Goal: Communication & Community: Answer question/provide support

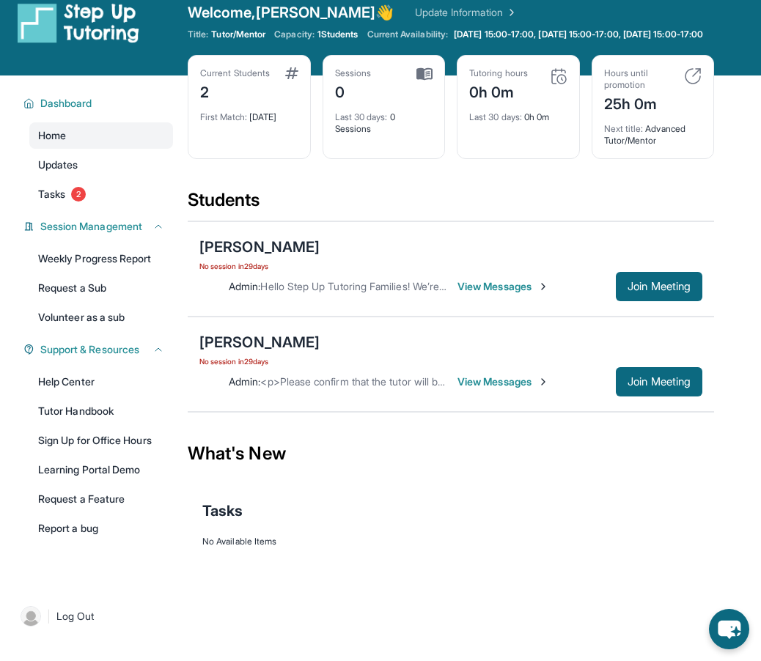
scroll to position [21, 0]
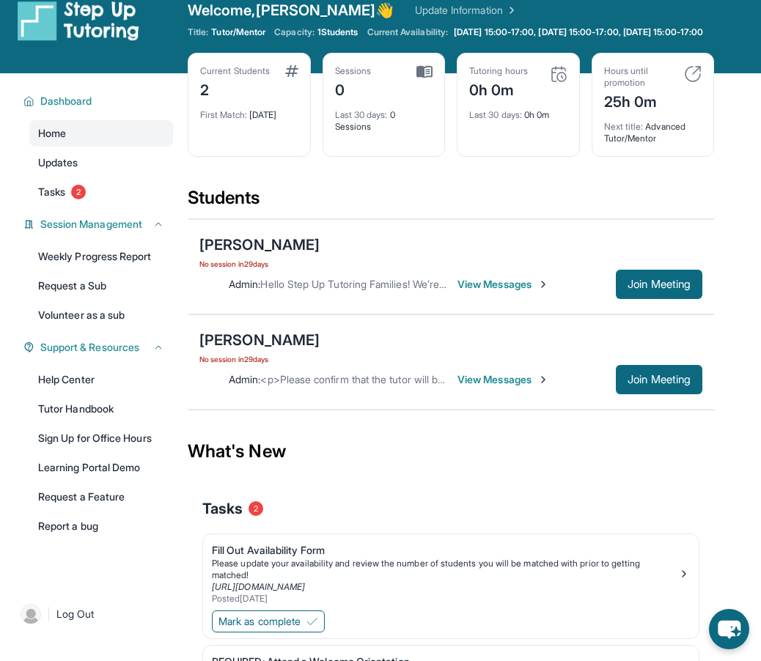
click at [511, 284] on span "View Messages" at bounding box center [504, 284] width 92 height 15
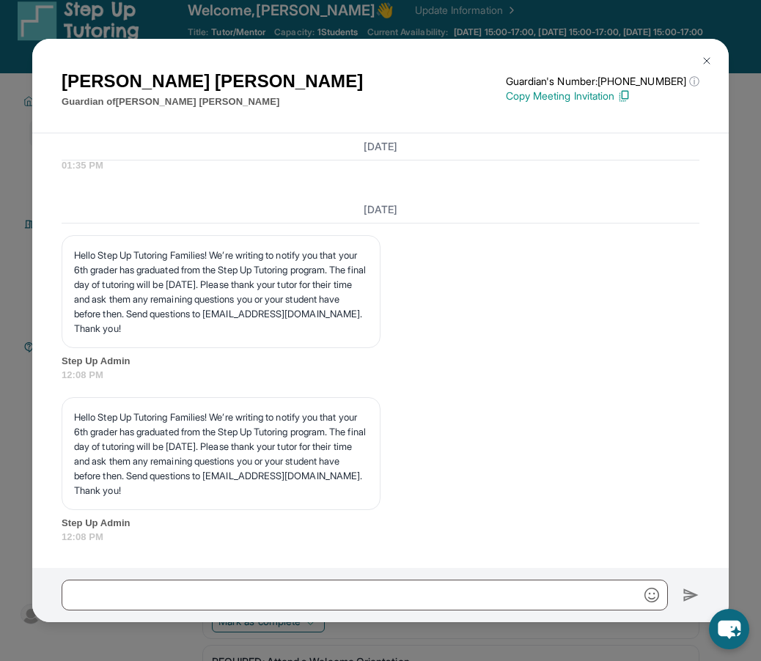
scroll to position [1148, 0]
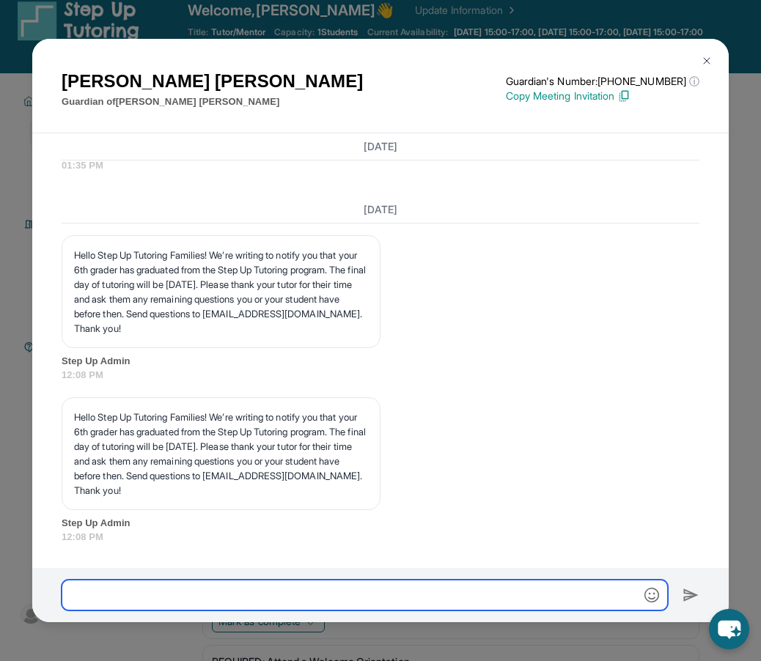
click at [229, 587] on input "text" at bounding box center [365, 595] width 606 height 31
type input "*"
type input "******"
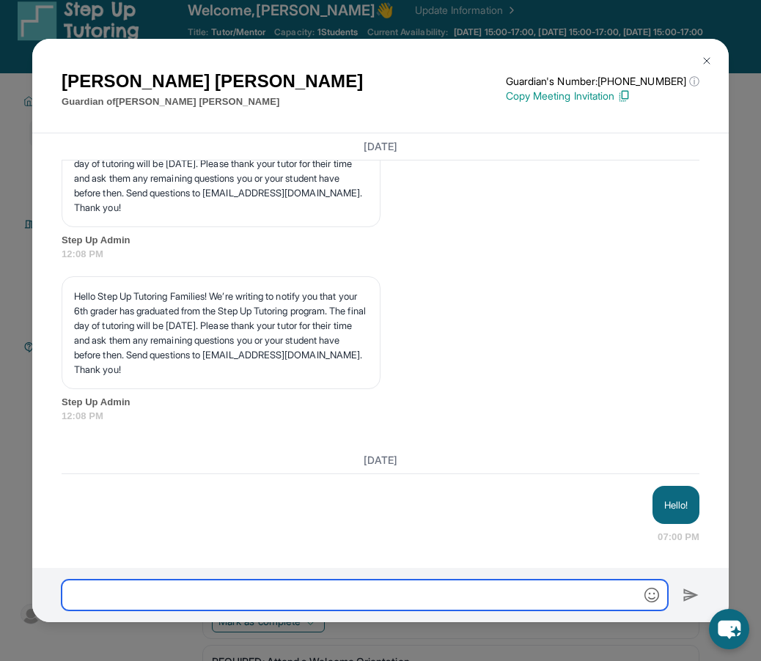
scroll to position [1269, 0]
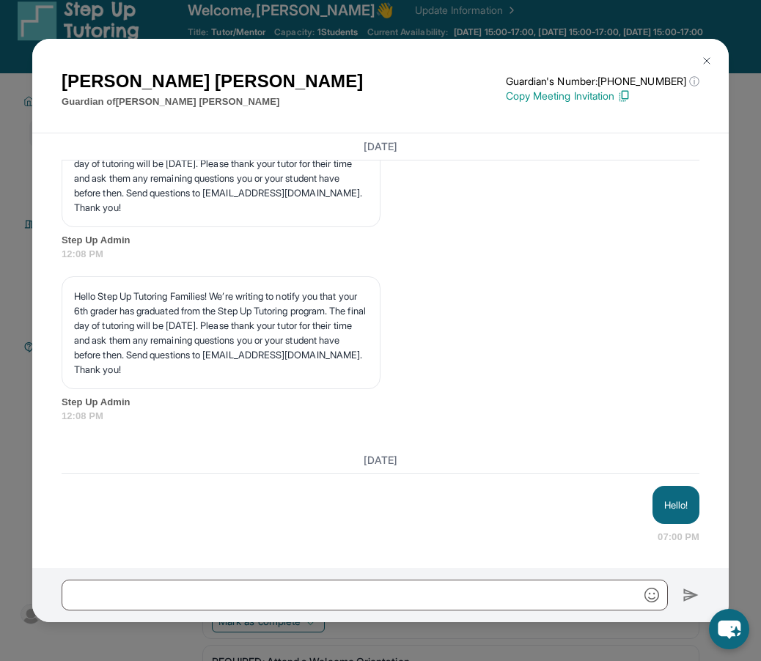
click at [712, 53] on button at bounding box center [706, 60] width 29 height 29
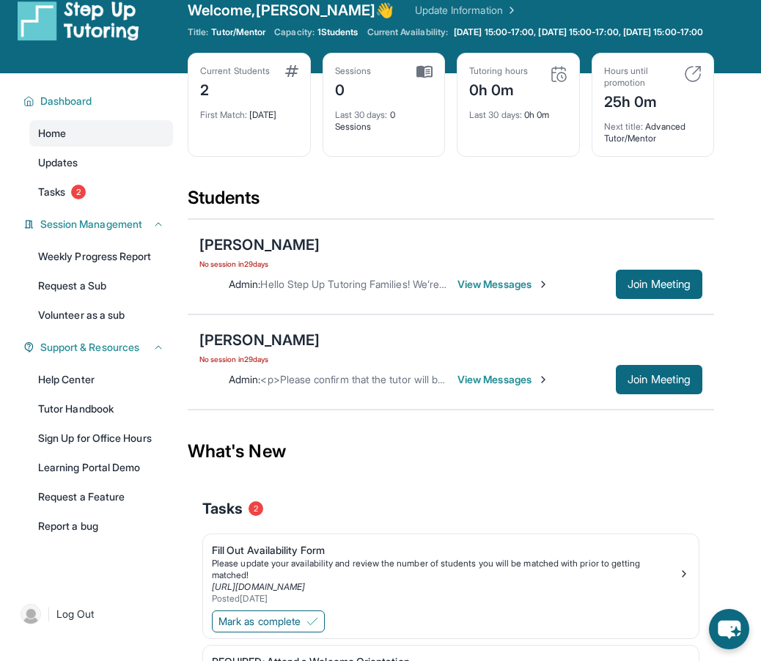
scroll to position [135, 0]
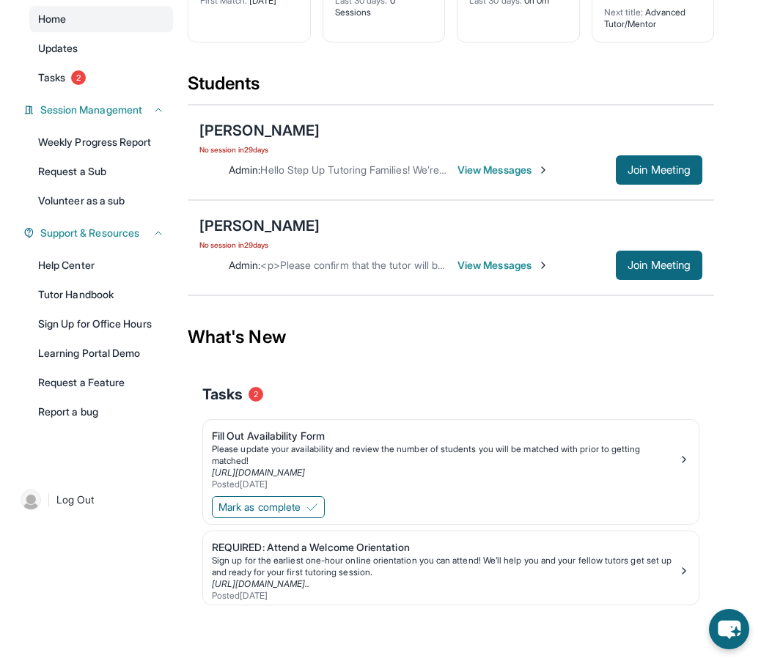
drag, startPoint x: 326, startPoint y: 505, endPoint x: 376, endPoint y: 493, distance: 52.1
click at [376, 493] on div "Mark as complete" at bounding box center [451, 508] width 496 height 31
click at [387, 463] on div "Please update your availability and review the number of students you will be m…" at bounding box center [445, 455] width 466 height 23
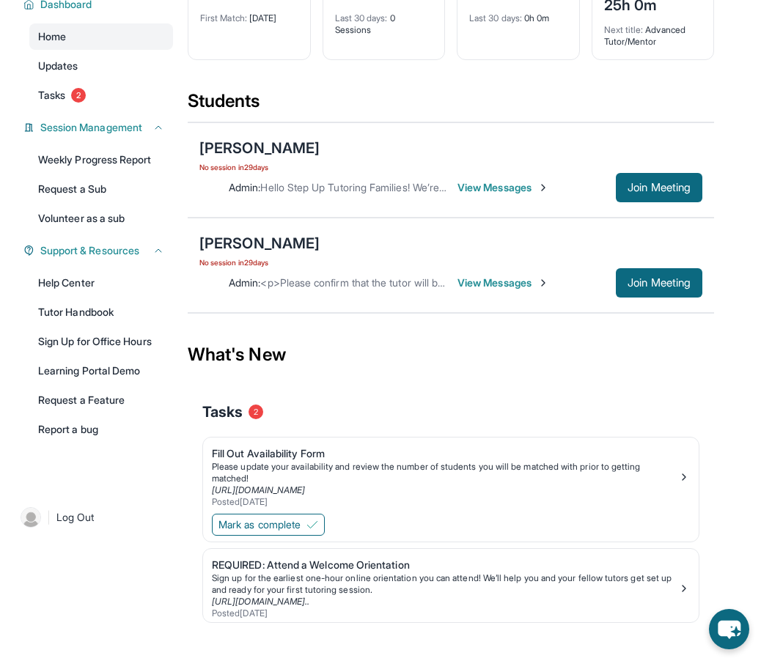
scroll to position [108, 0]
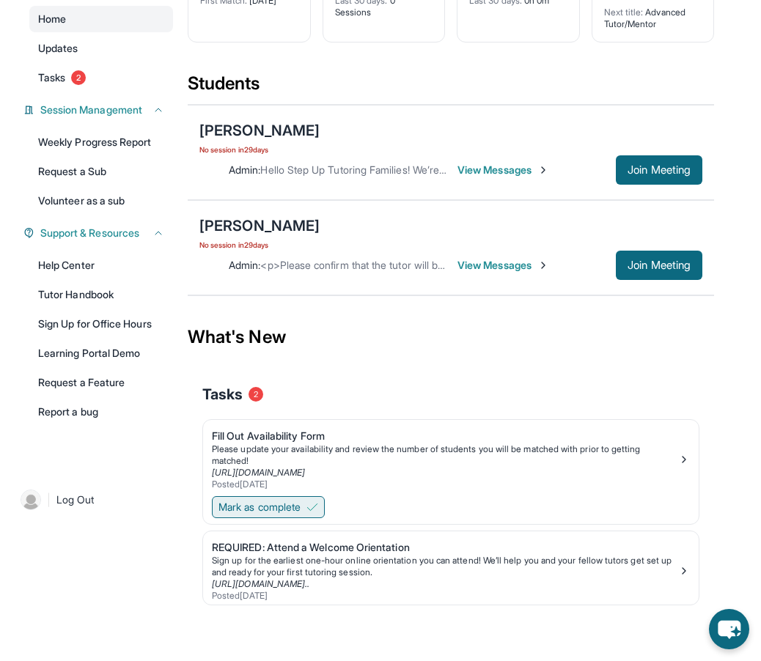
click at [312, 507] on img at bounding box center [312, 508] width 12 height 12
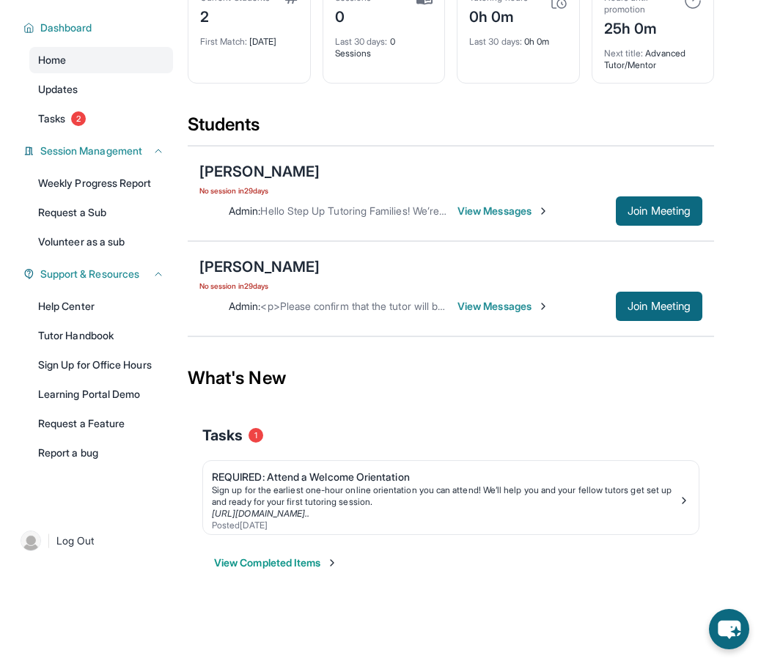
scroll to position [0, 0]
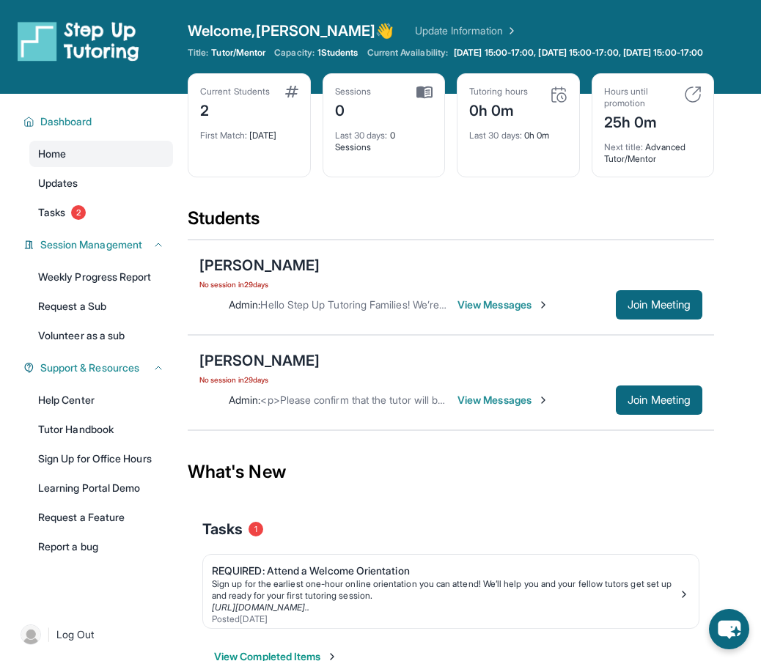
click at [536, 306] on span "View Messages" at bounding box center [504, 305] width 92 height 15
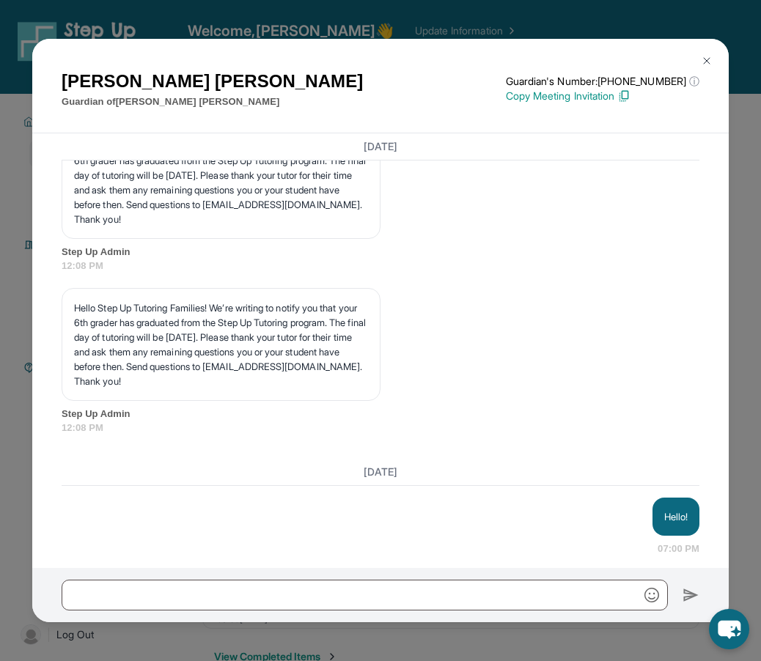
scroll to position [1210, 0]
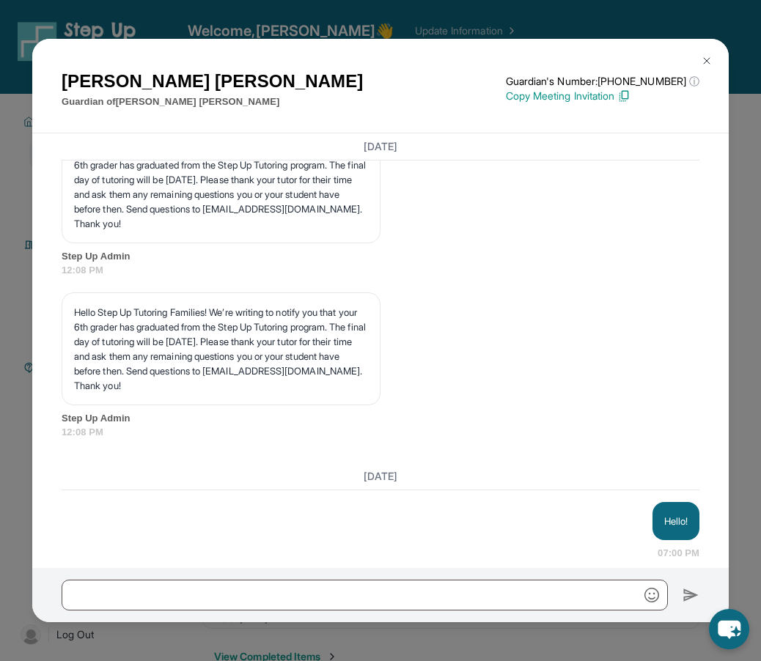
click at [704, 55] on img at bounding box center [707, 61] width 12 height 12
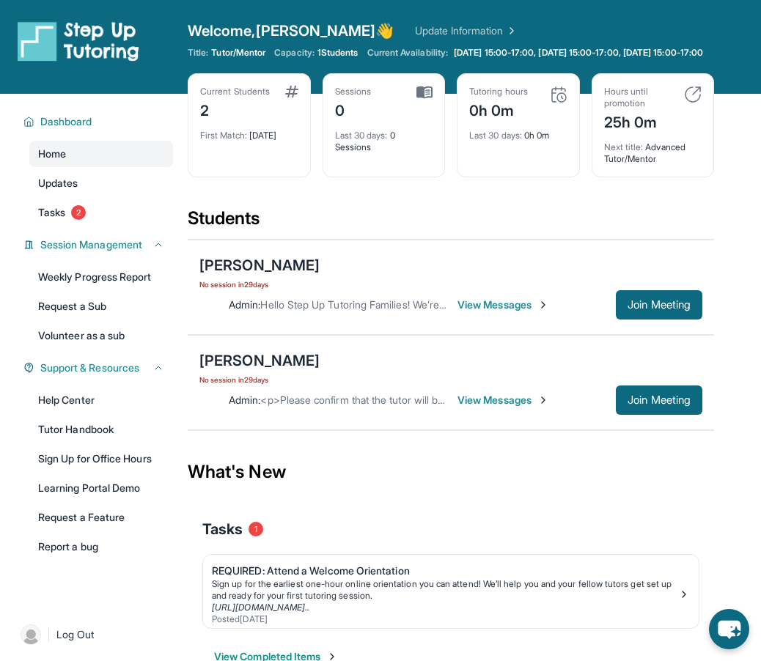
scroll to position [94, 0]
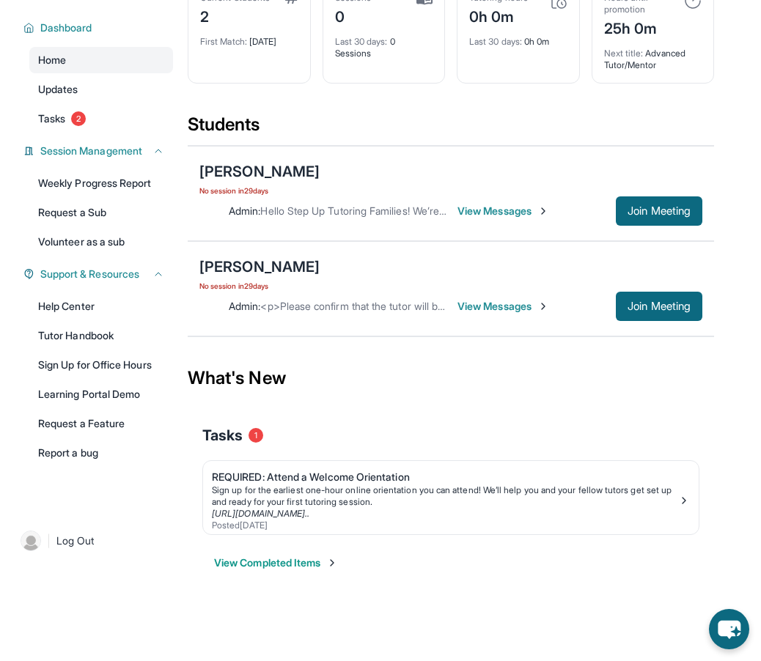
click at [487, 305] on span "View Messages" at bounding box center [504, 306] width 92 height 15
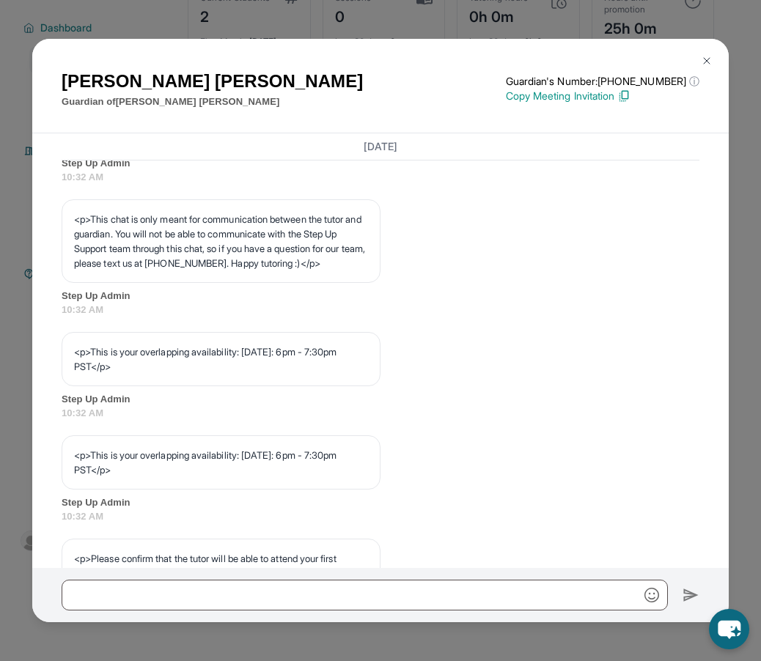
scroll to position [491, 0]
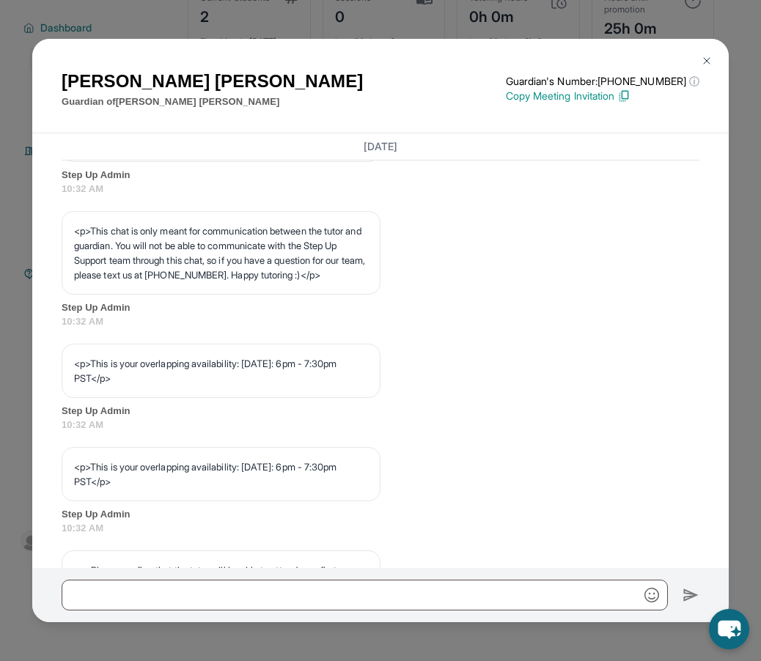
click at [704, 56] on img at bounding box center [707, 61] width 12 height 12
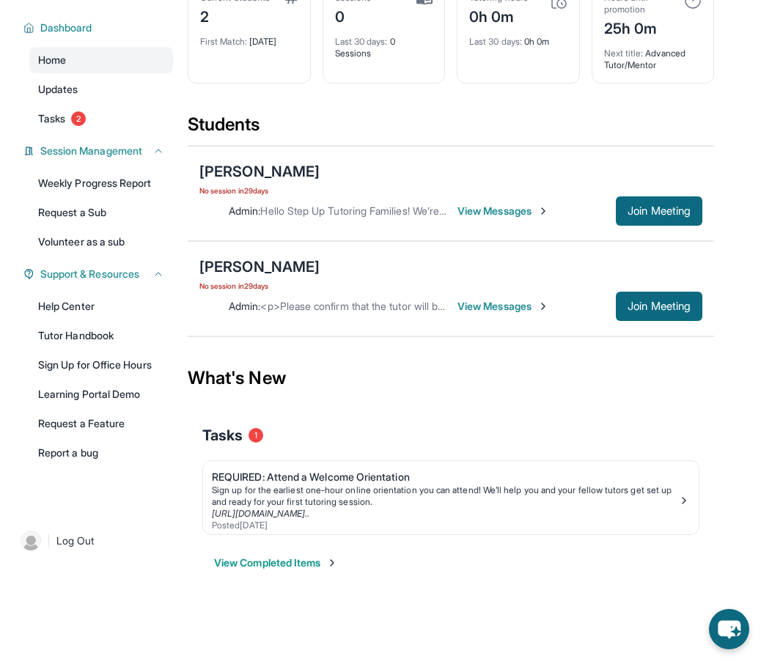
scroll to position [0, 0]
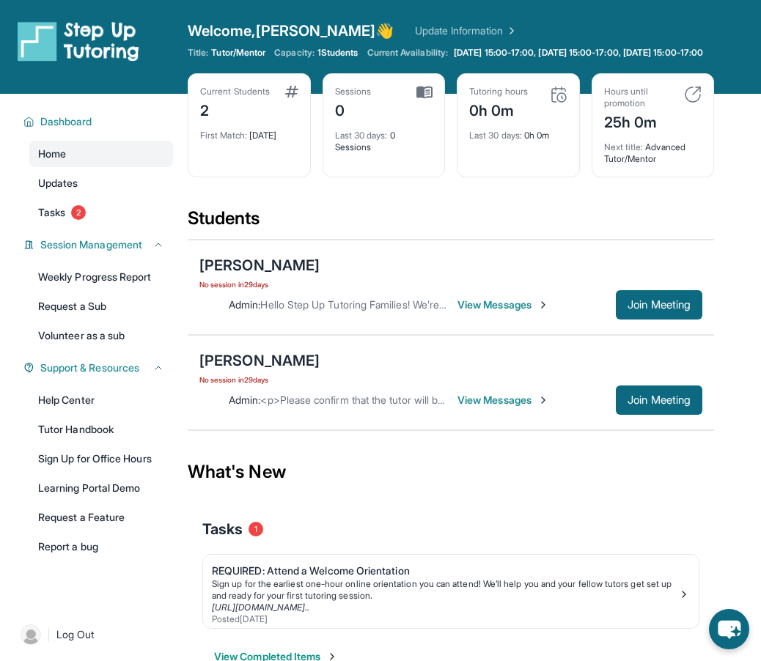
click at [345, 52] on span "1 Students" at bounding box center [337, 53] width 41 height 12
click at [539, 400] on span "View Messages" at bounding box center [504, 400] width 92 height 15
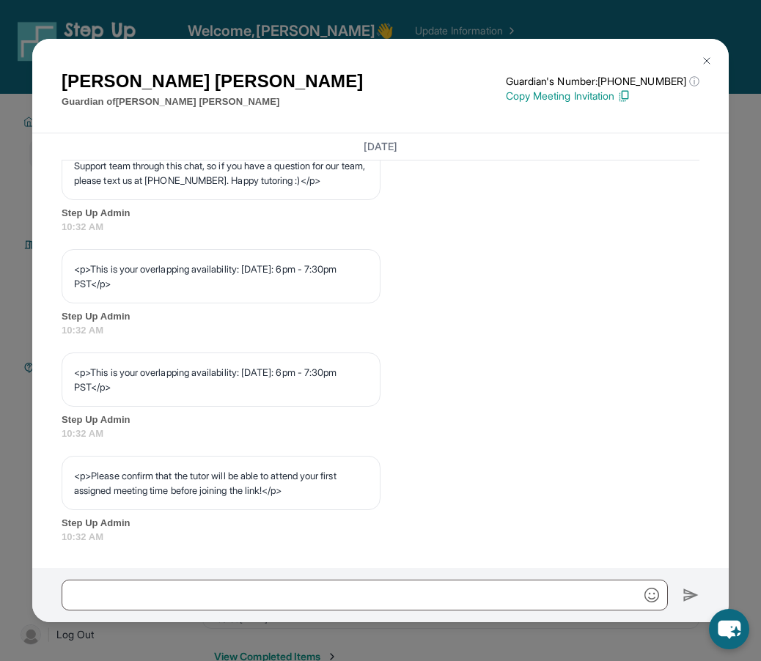
scroll to position [629, 0]
click at [694, 64] on button at bounding box center [706, 60] width 29 height 29
